Goal: Task Accomplishment & Management: Use online tool/utility

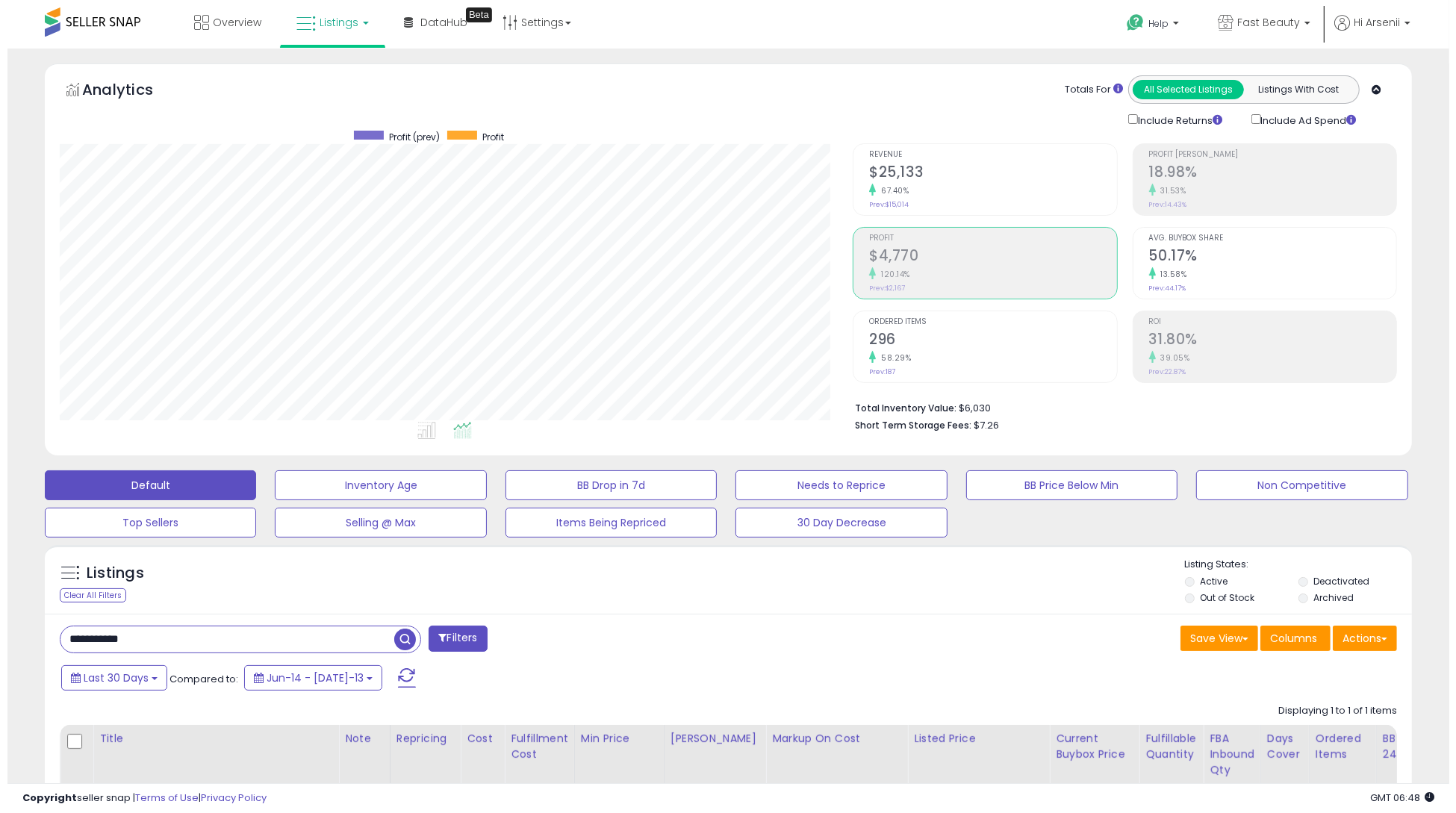
scroll to position [0, 1303]
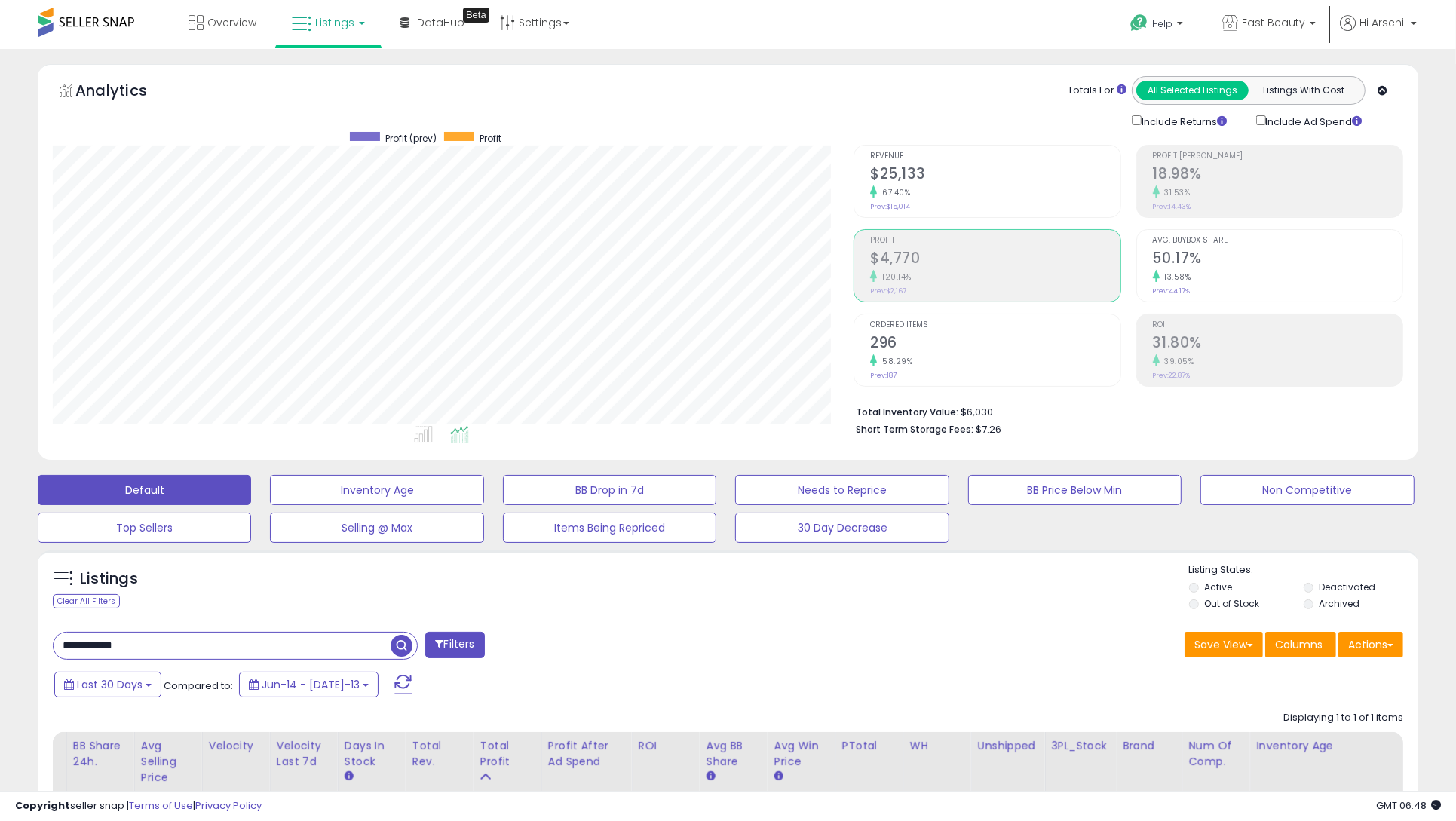
click at [282, 644] on input "**********" at bounding box center [221, 646] width 337 height 26
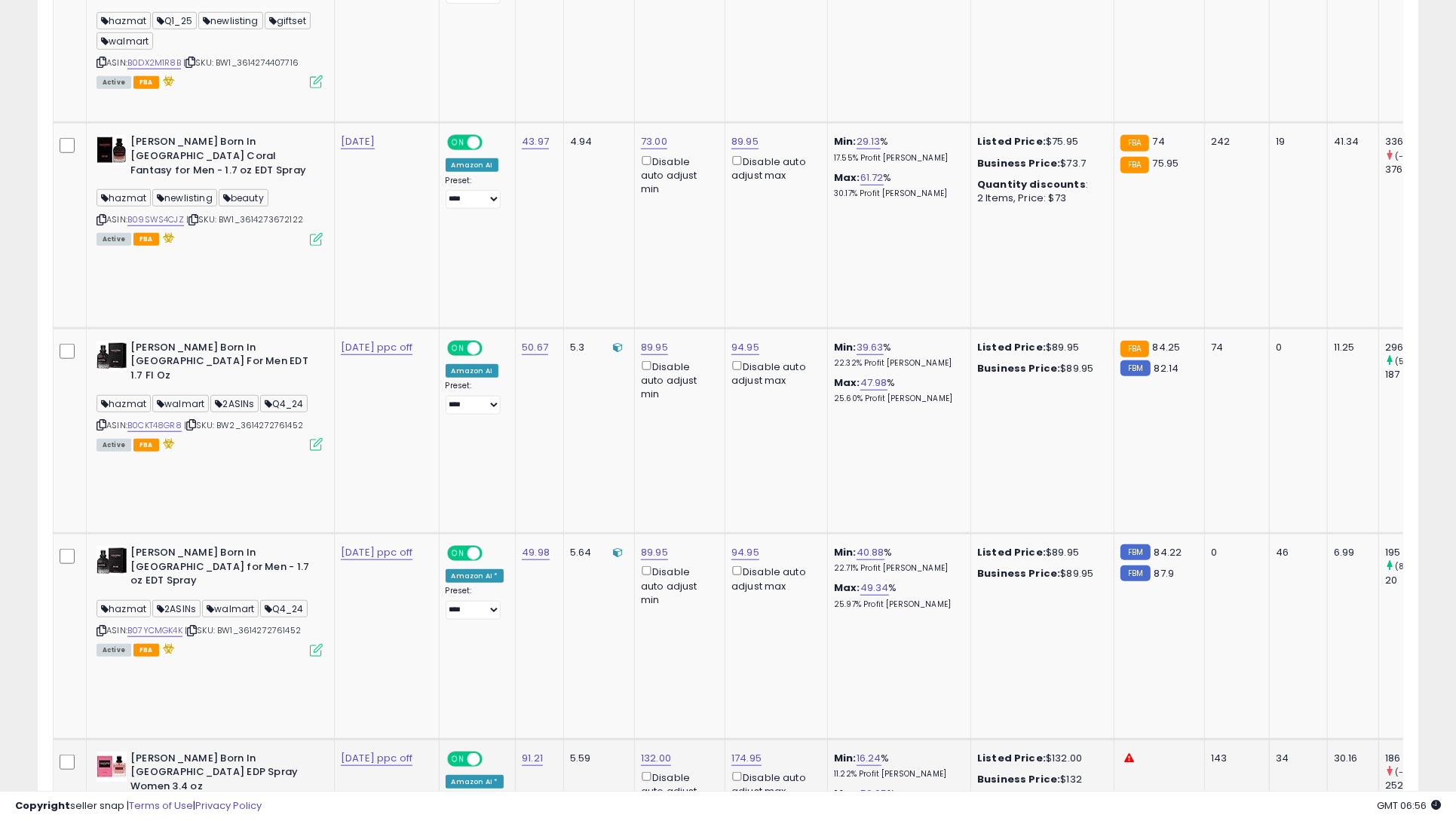
scroll to position [0, 0]
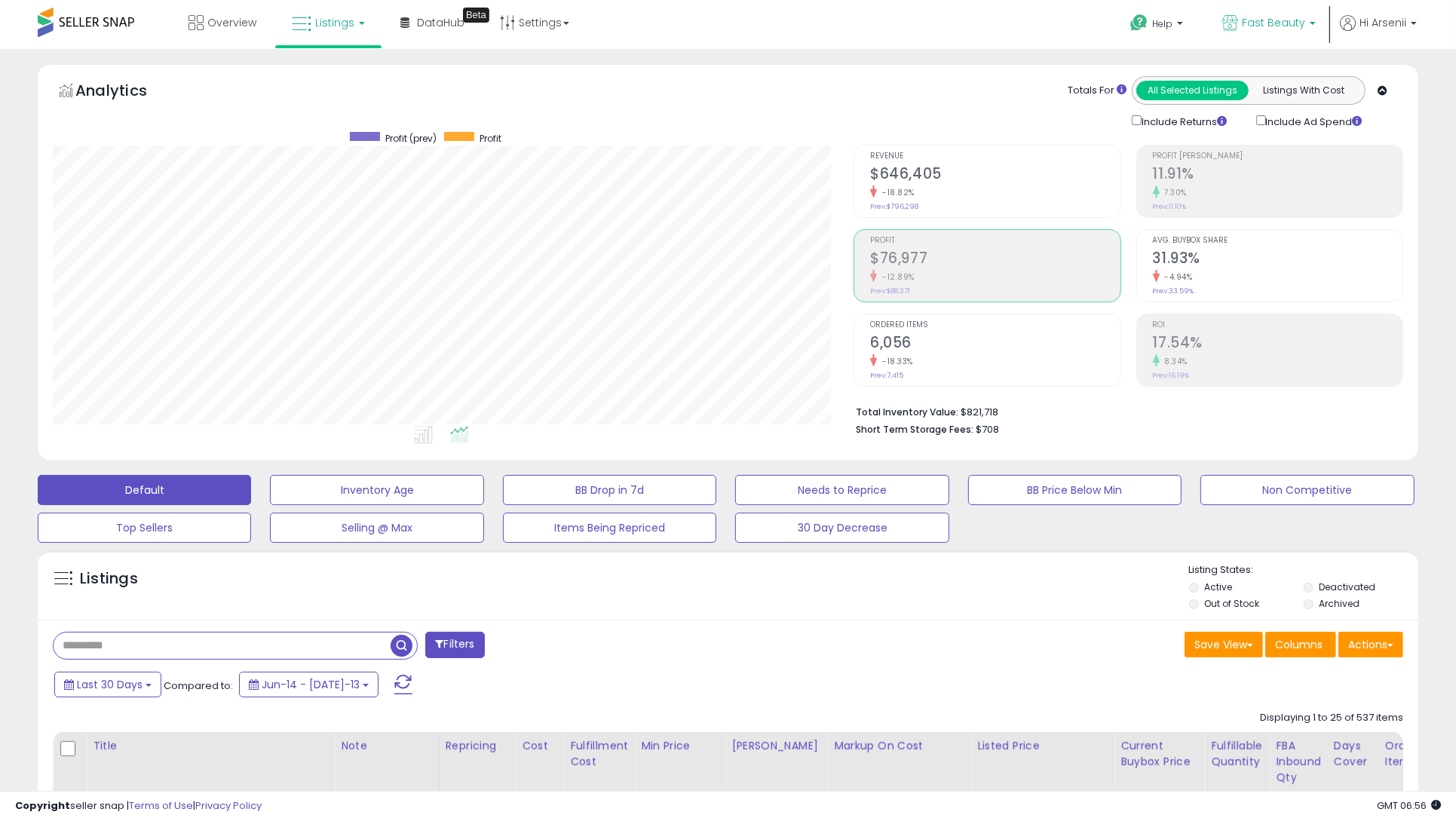
click at [1294, 31] on p "Fast Beauty" at bounding box center [1269, 25] width 93 height 19
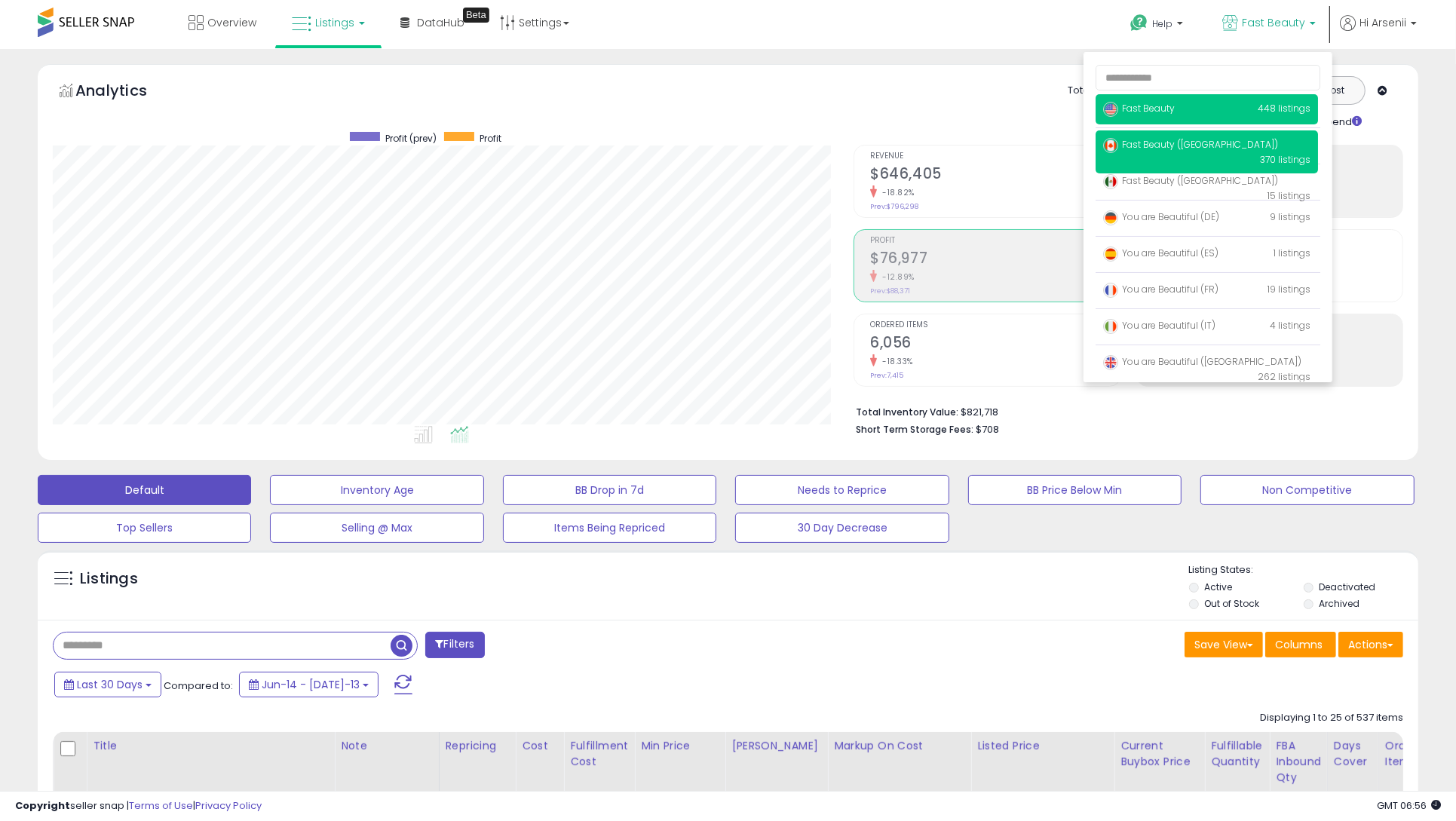
click at [1201, 150] on span "Fast Beauty ([GEOGRAPHIC_DATA])" at bounding box center [1191, 144] width 175 height 13
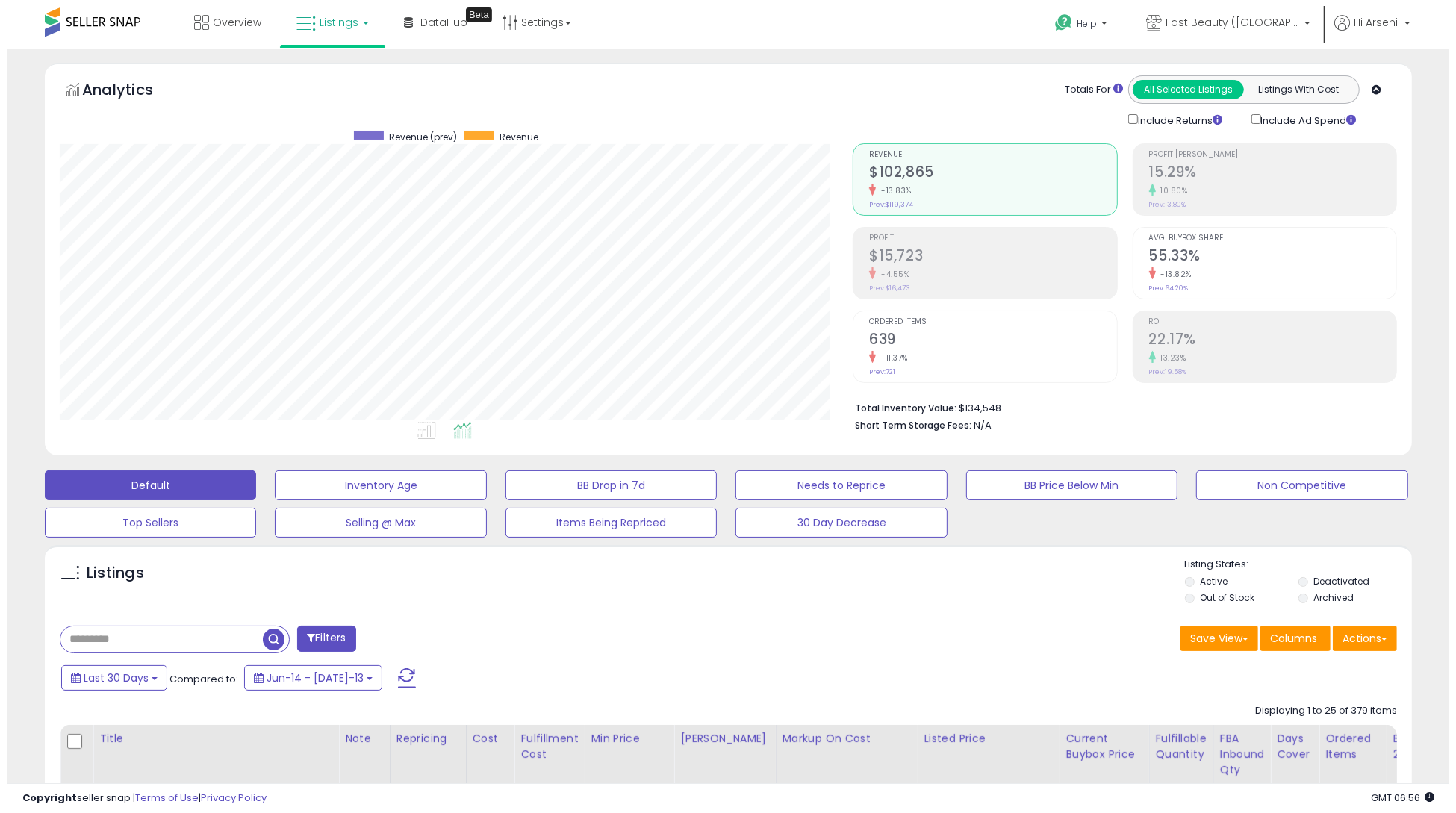
scroll to position [306, 793]
click at [904, 296] on li "Profit $15,723 -4.55% Prev: $16,473" at bounding box center [977, 263] width 264 height 73
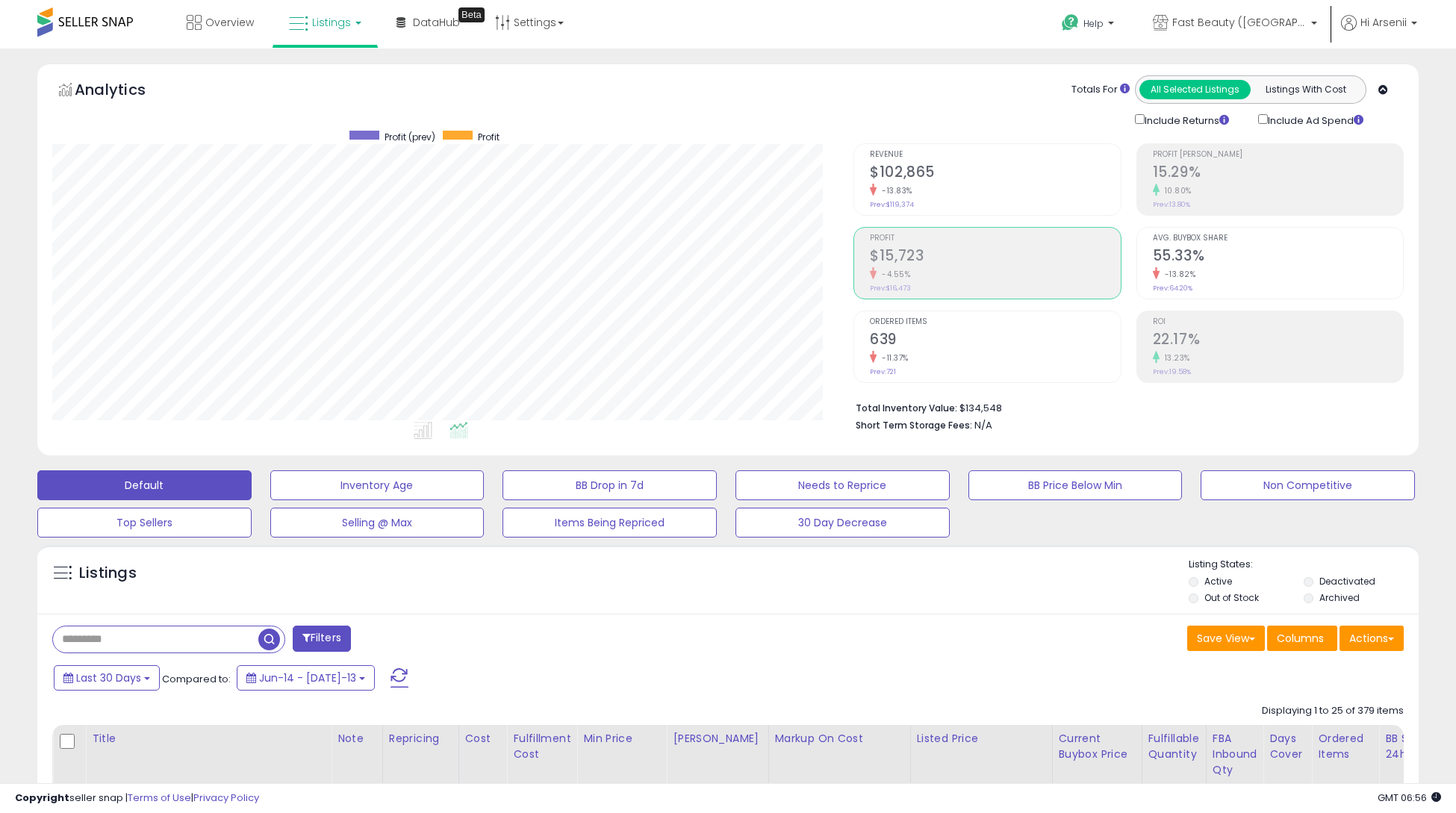
scroll to position [746511, 745834]
click at [908, 334] on h2 "639" at bounding box center [985, 341] width 248 height 20
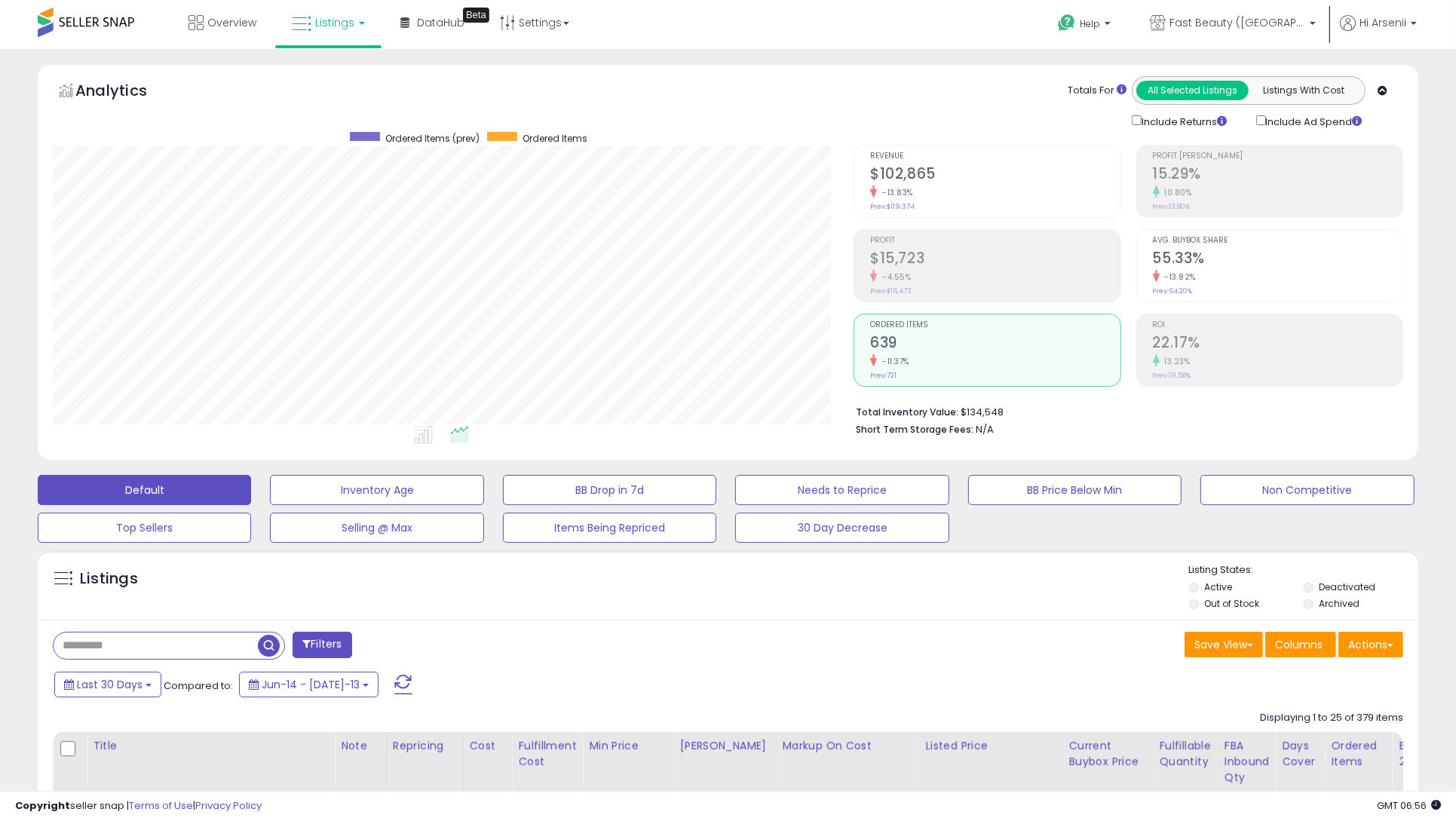
click at [887, 156] on span "Revenue" at bounding box center [995, 156] width 250 height 8
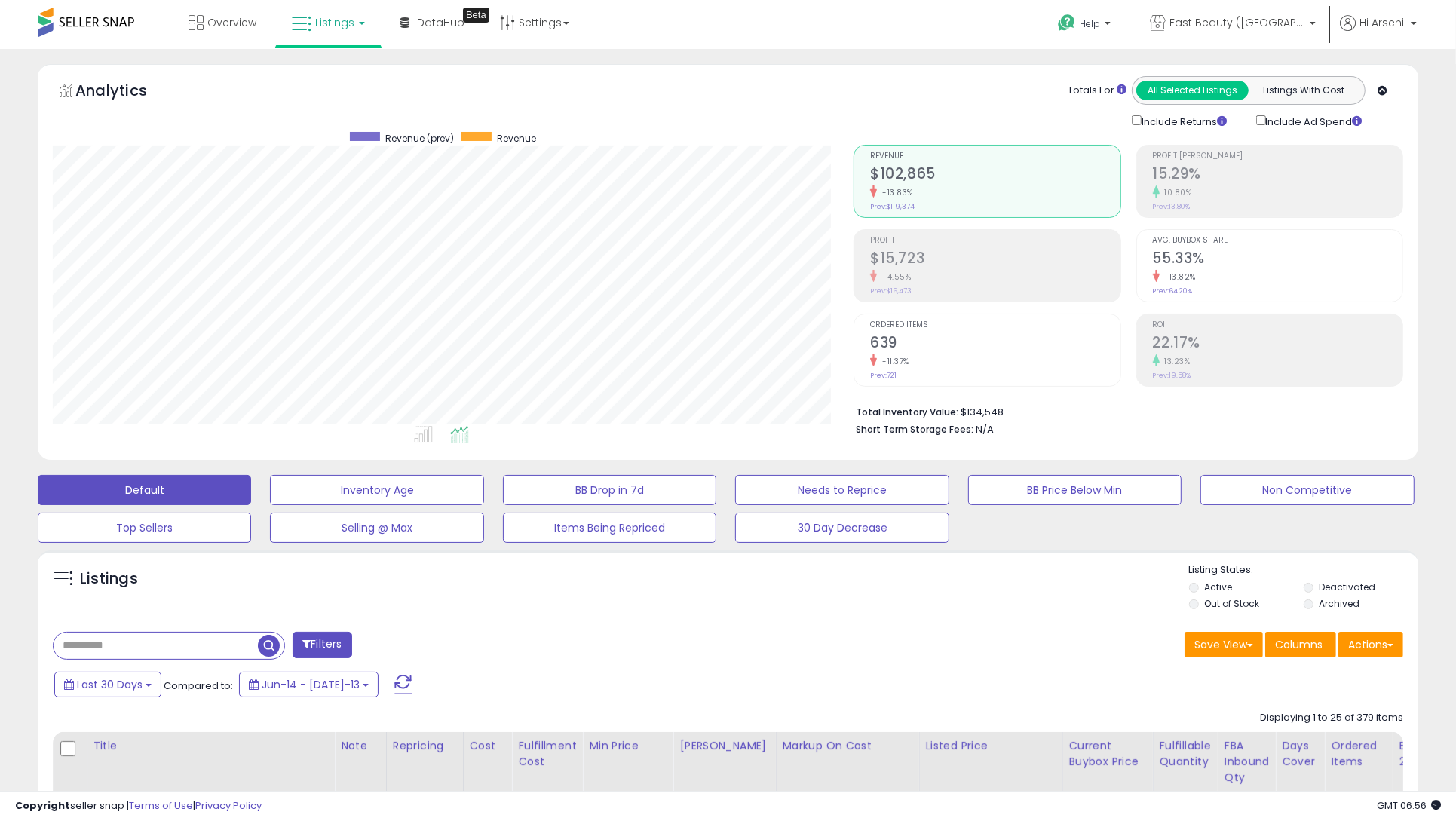
click at [921, 250] on h2 "$15,723" at bounding box center [995, 260] width 250 height 20
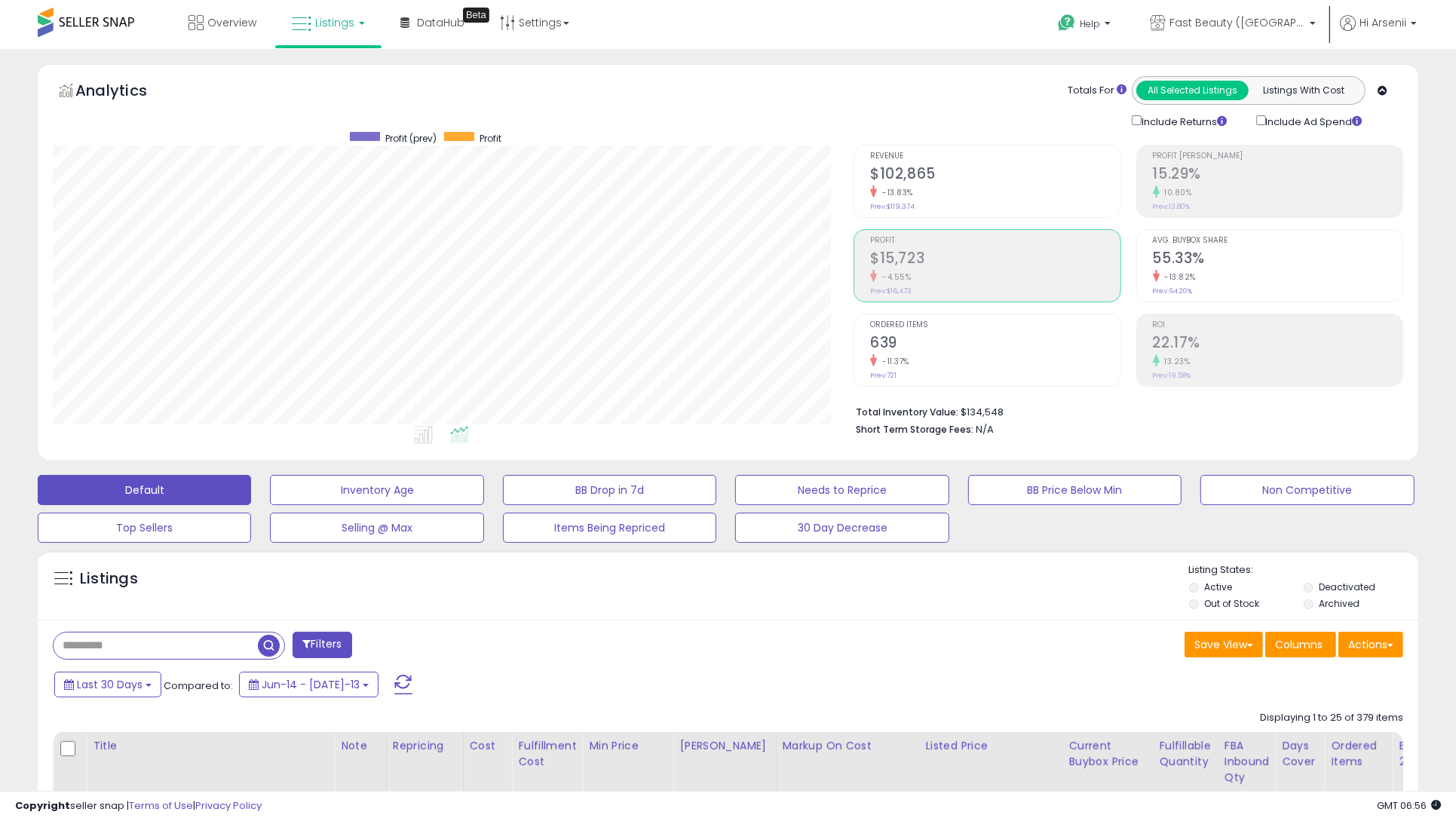
click at [931, 331] on div "Ordered Items 639 -11.37% Prev: 721" at bounding box center [995, 349] width 250 height 68
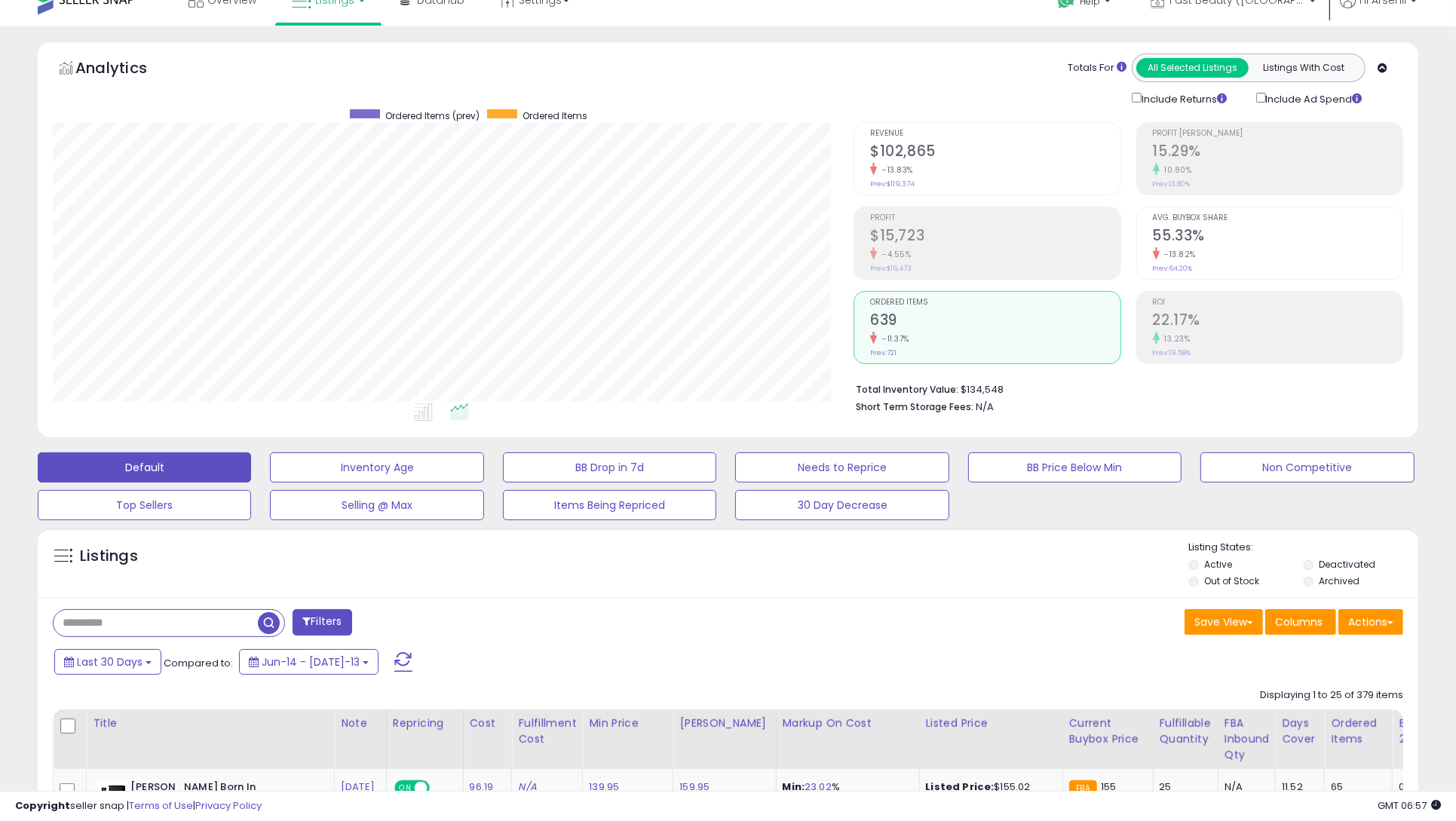
scroll to position [0, 0]
